Goal: Task Accomplishment & Management: Manage account settings

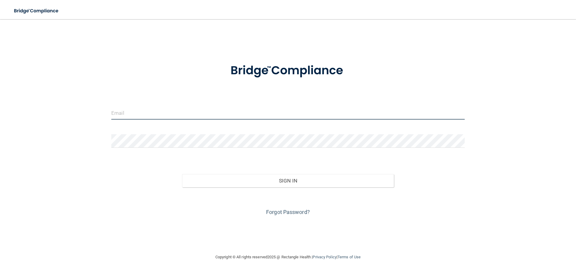
click at [129, 117] on input "email" at bounding box center [287, 112] width 353 height 13
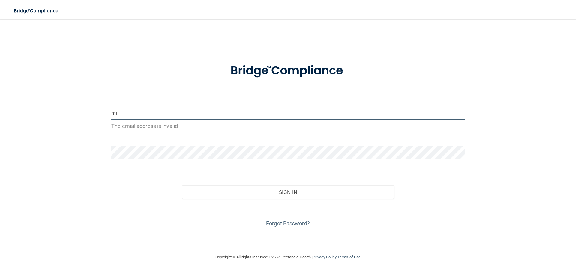
type input "[EMAIL_ADDRESS][DOMAIN_NAME]"
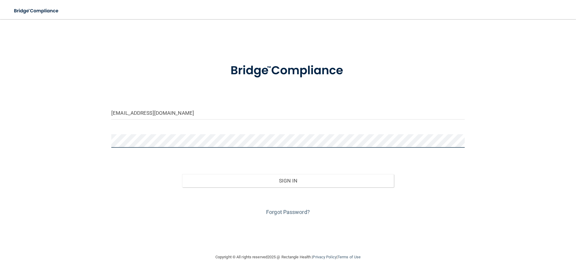
click at [84, 141] on div "[EMAIL_ADDRESS][DOMAIN_NAME] Invalid email/password. You don't have permission …" at bounding box center [288, 136] width 552 height 222
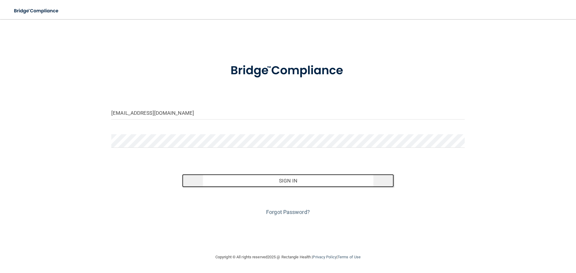
click at [286, 180] on button "Sign In" at bounding box center [288, 180] width 212 height 13
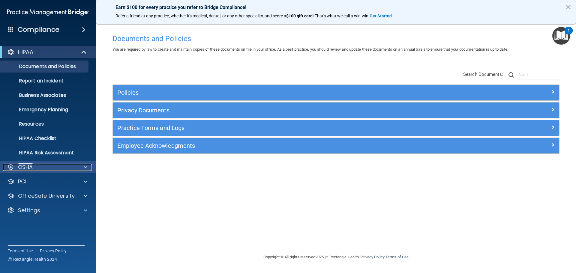
click at [87, 168] on div at bounding box center [84, 167] width 15 height 7
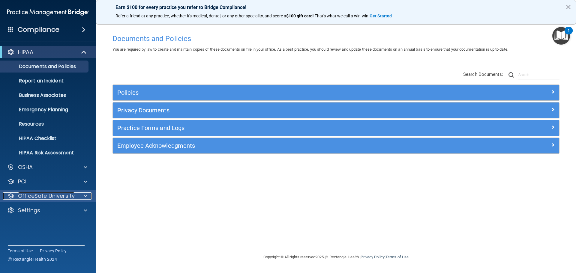
click at [85, 193] on span at bounding box center [86, 195] width 4 height 7
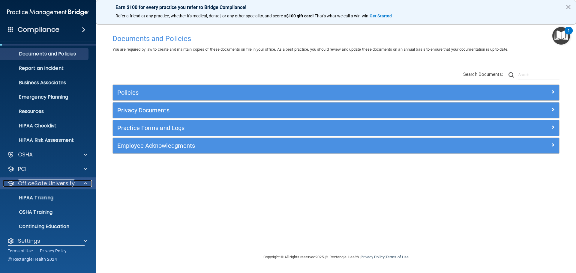
scroll to position [19, 0]
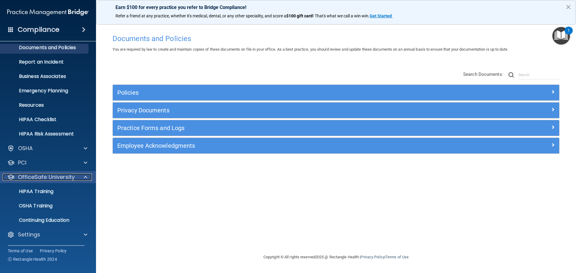
click at [87, 178] on span at bounding box center [86, 177] width 4 height 7
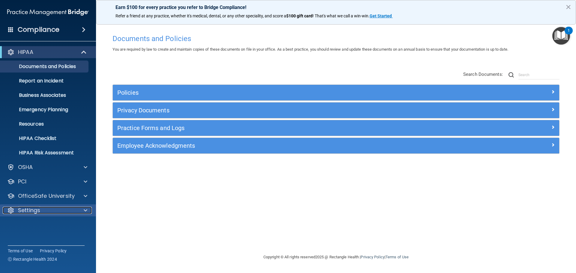
click at [86, 210] on span at bounding box center [86, 210] width 4 height 7
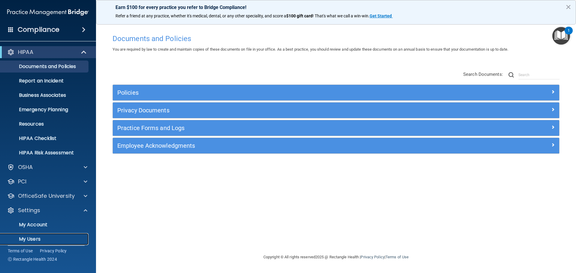
click at [29, 239] on p "My Users" at bounding box center [45, 239] width 82 height 6
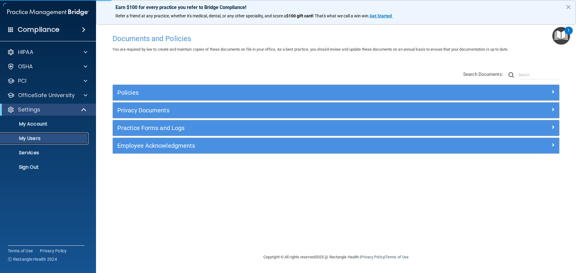
select select "20"
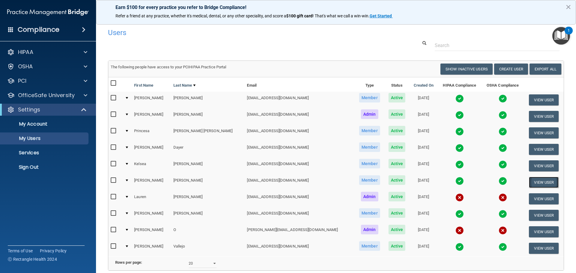
click at [531, 183] on button "View User" at bounding box center [544, 182] width 30 height 11
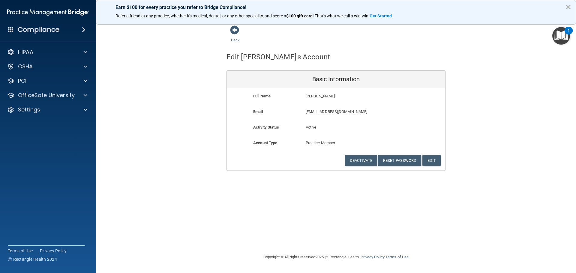
click at [570, 7] on button "×" at bounding box center [568, 7] width 6 height 10
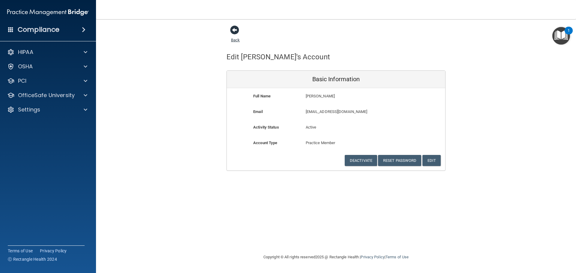
click at [233, 29] on span at bounding box center [234, 29] width 9 height 9
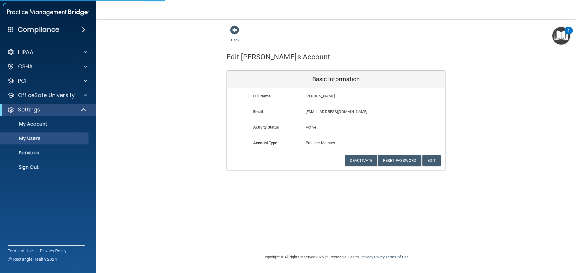
select select "20"
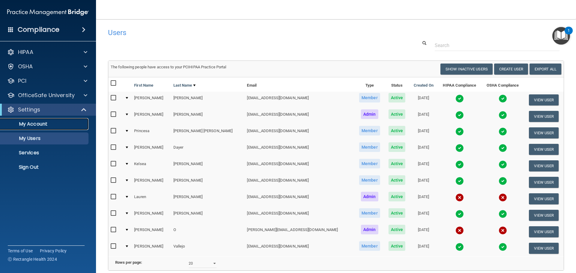
click at [49, 126] on p "My Account" at bounding box center [45, 124] width 82 height 6
